Goal: Navigation & Orientation: Find specific page/section

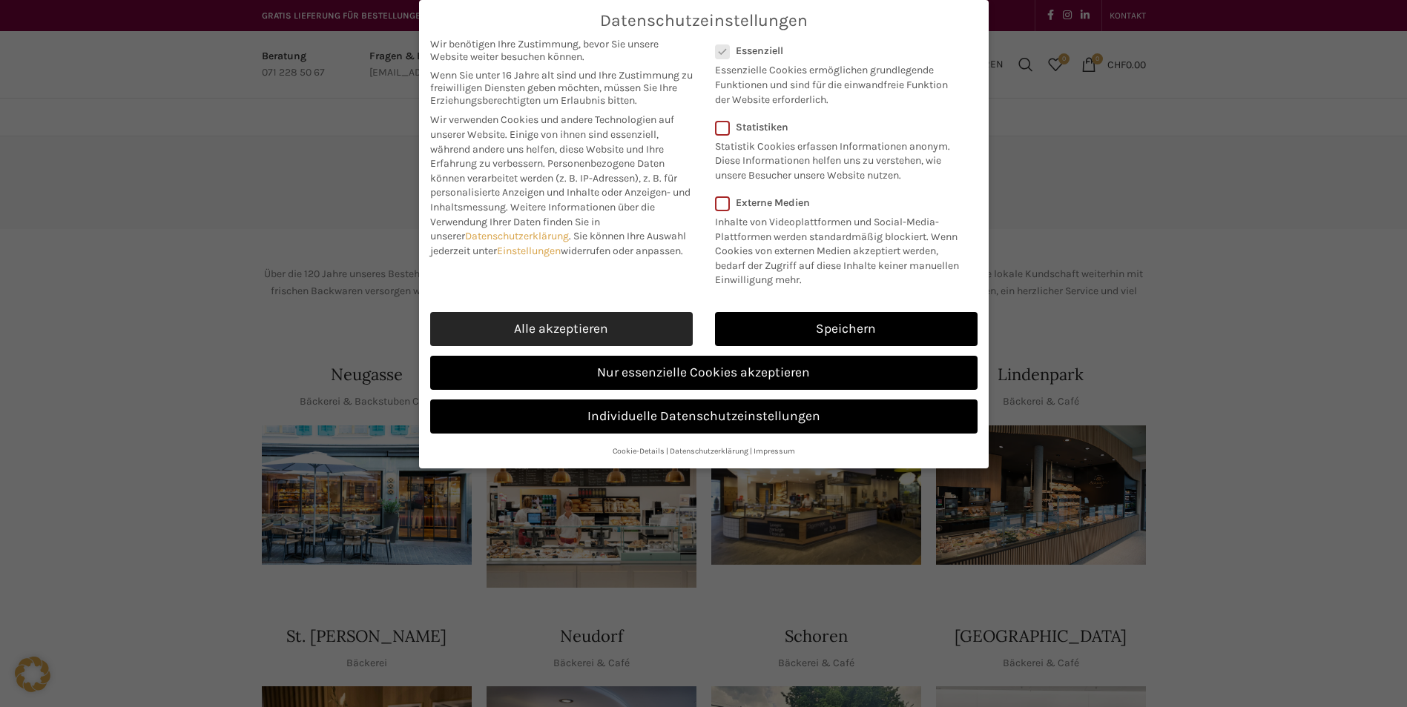
click at [584, 326] on link "Alle akzeptieren" at bounding box center [561, 329] width 263 height 34
checkbox input "true"
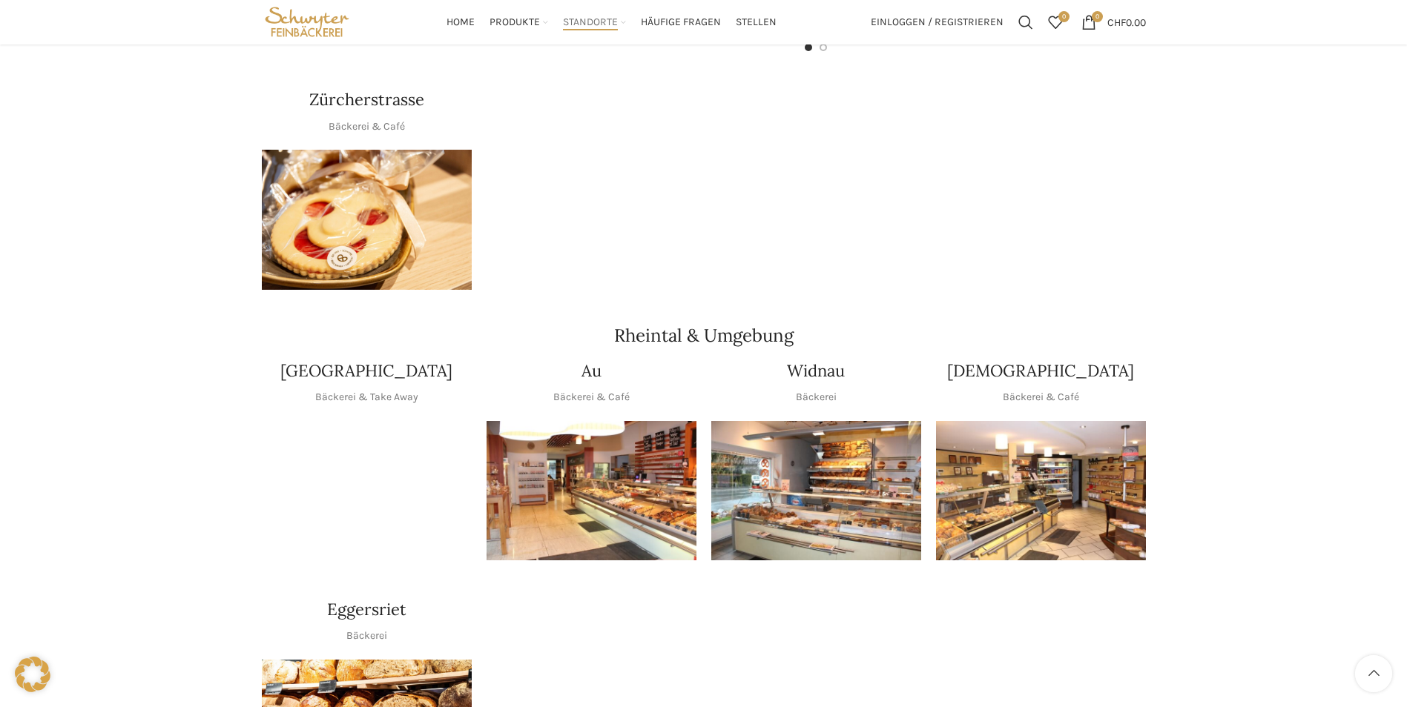
scroll to position [964, 0]
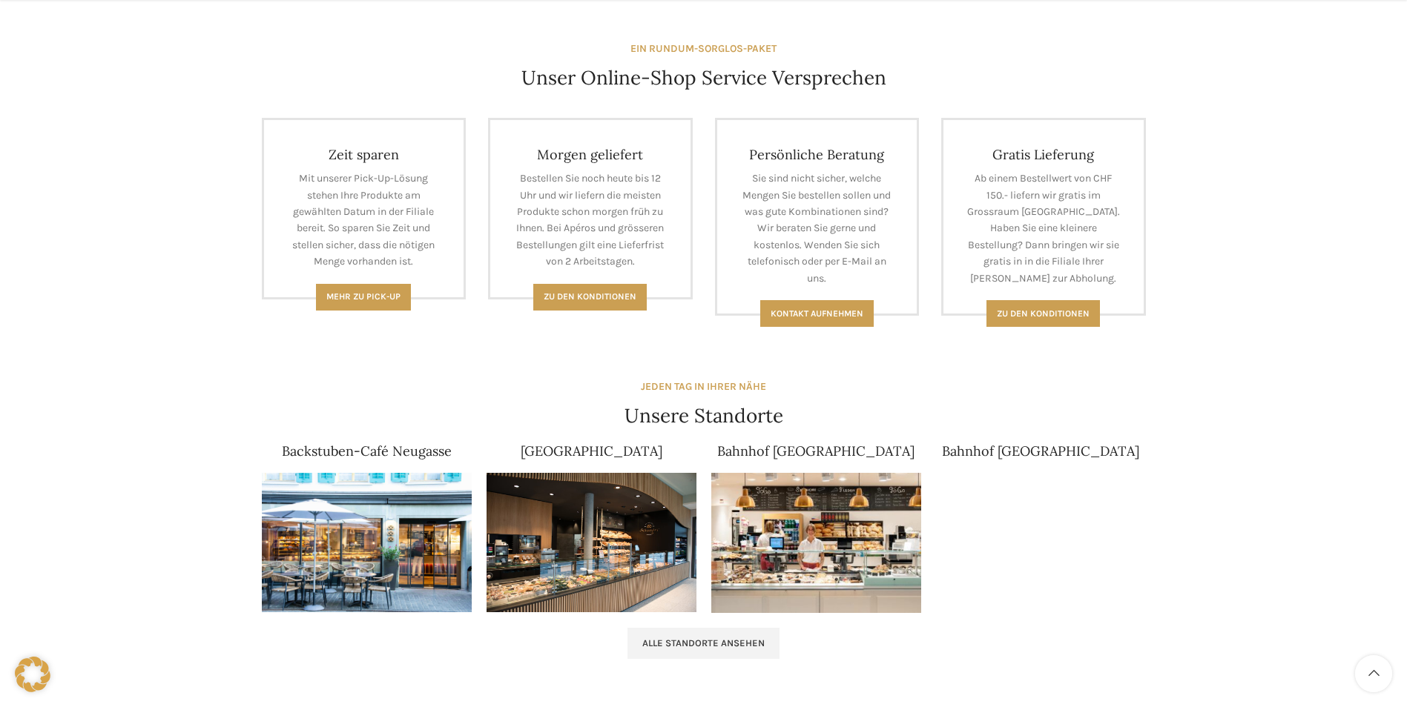
scroll to position [964, 0]
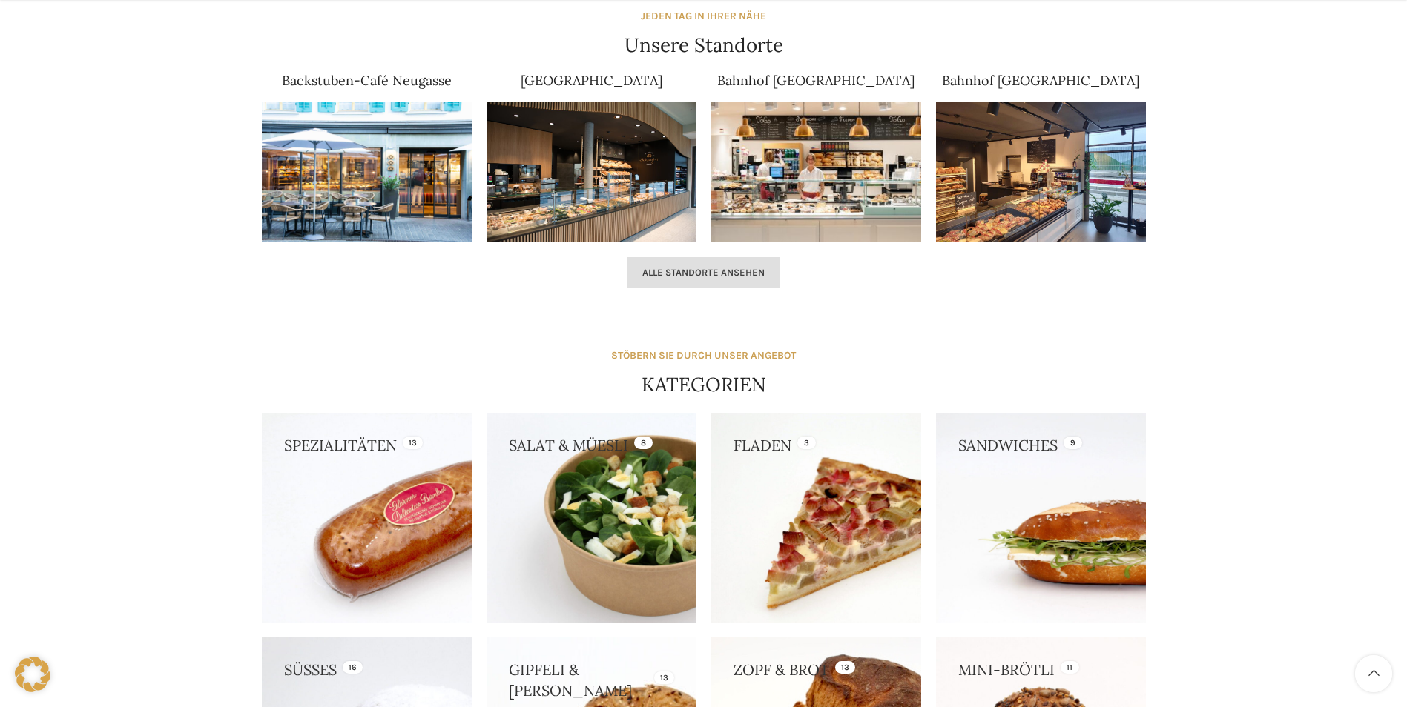
click at [713, 283] on link "Alle Standorte ansehen" at bounding box center [703, 272] width 152 height 31
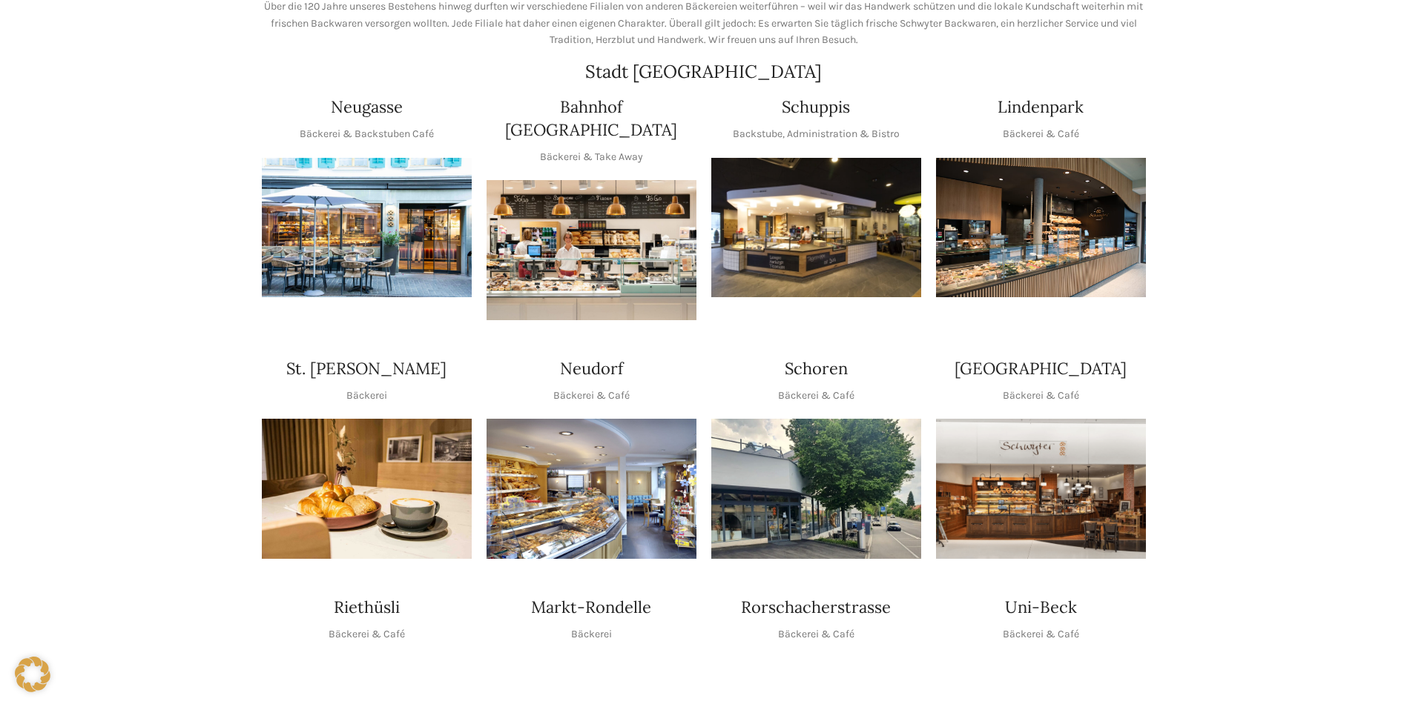
scroll to position [297, 0]
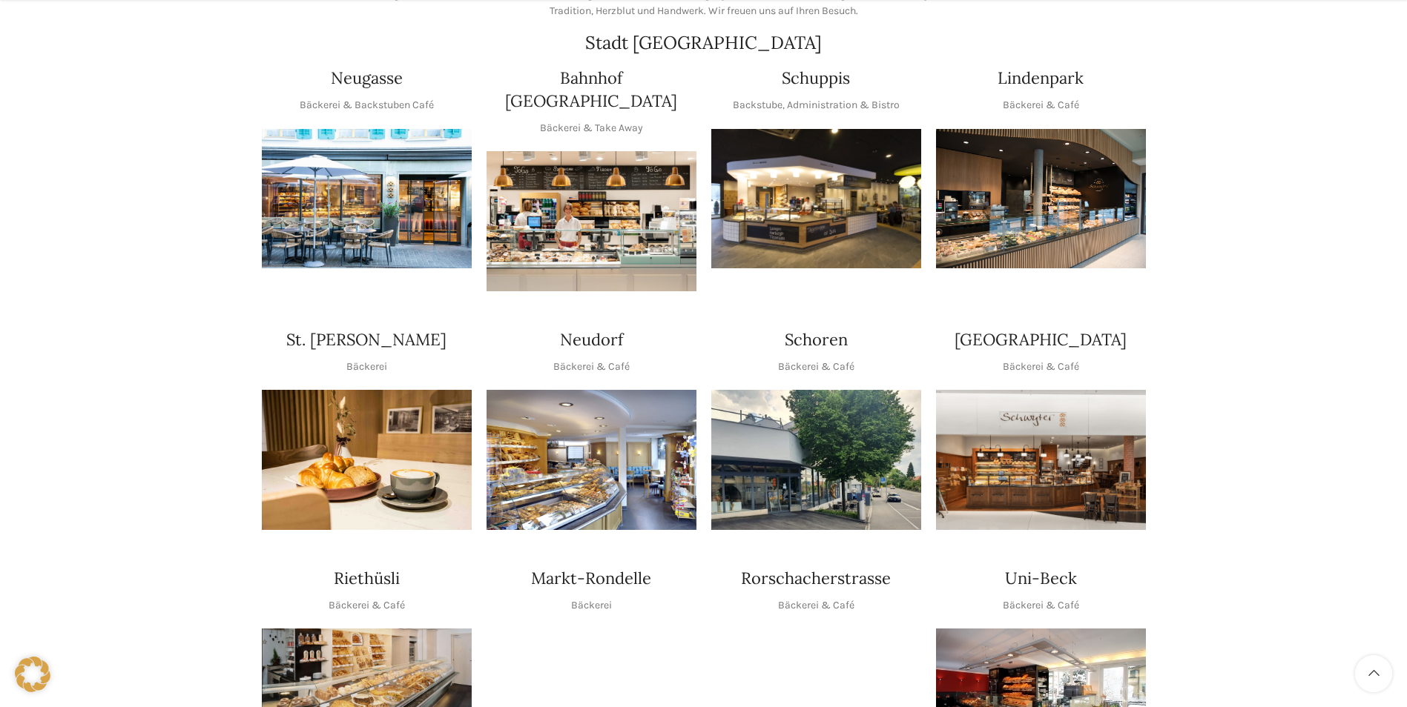
click at [1052, 448] on img "1 / 1" at bounding box center [1041, 460] width 210 height 140
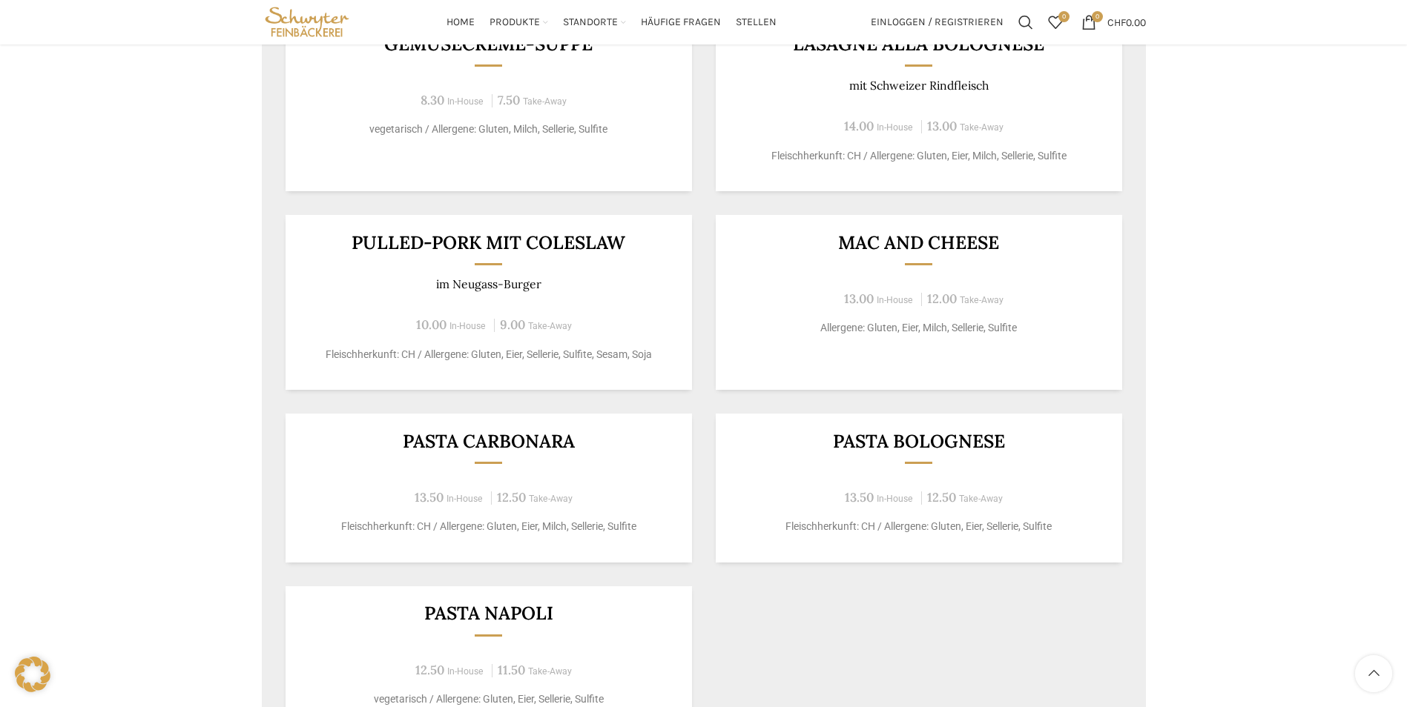
scroll to position [667, 0]
